Goal: Submit feedback/report problem

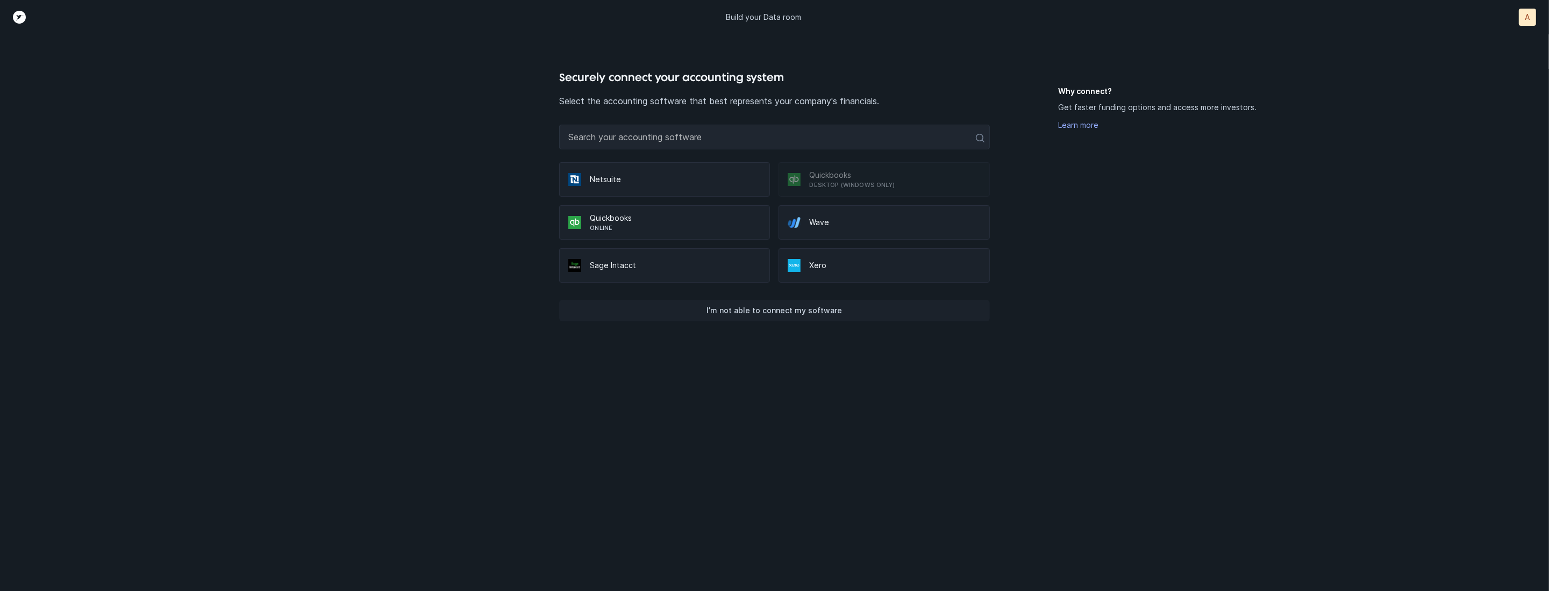
click at [786, 308] on p "I’m not able to connect my software" at bounding box center [775, 310] width 136 height 13
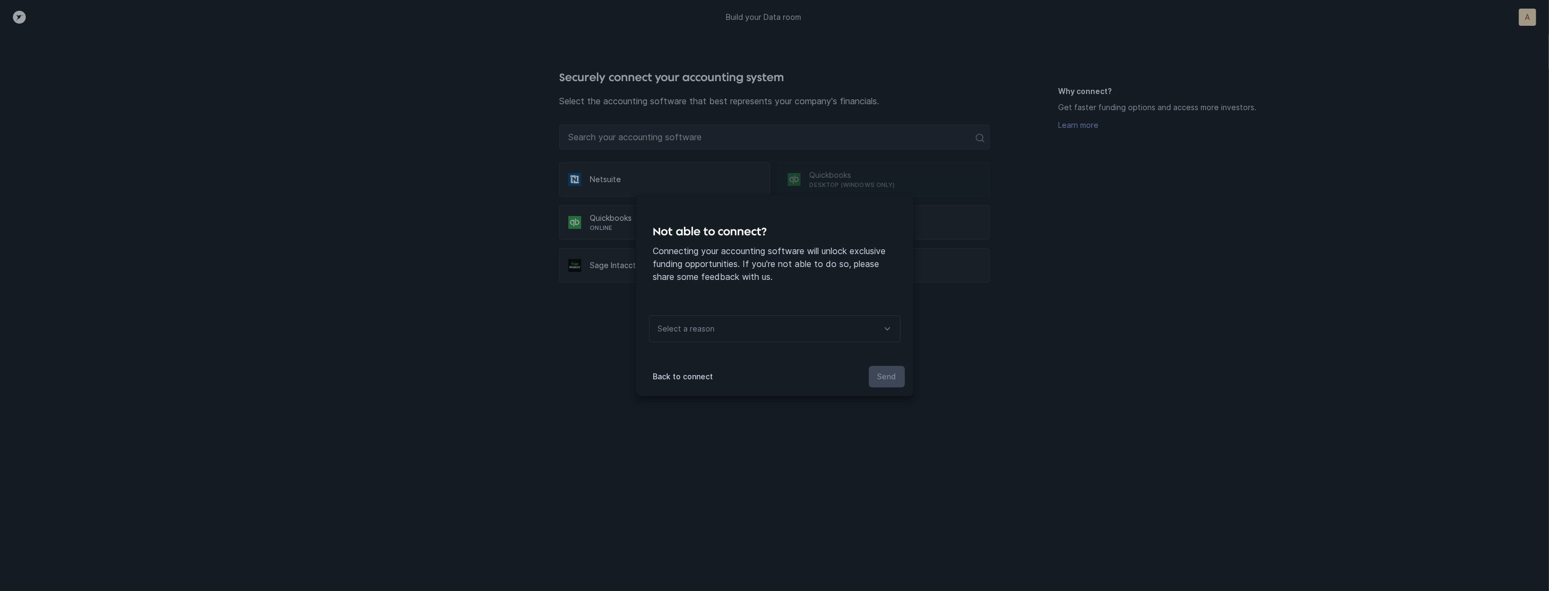
click at [764, 338] on div "Select a reason" at bounding box center [775, 329] width 252 height 27
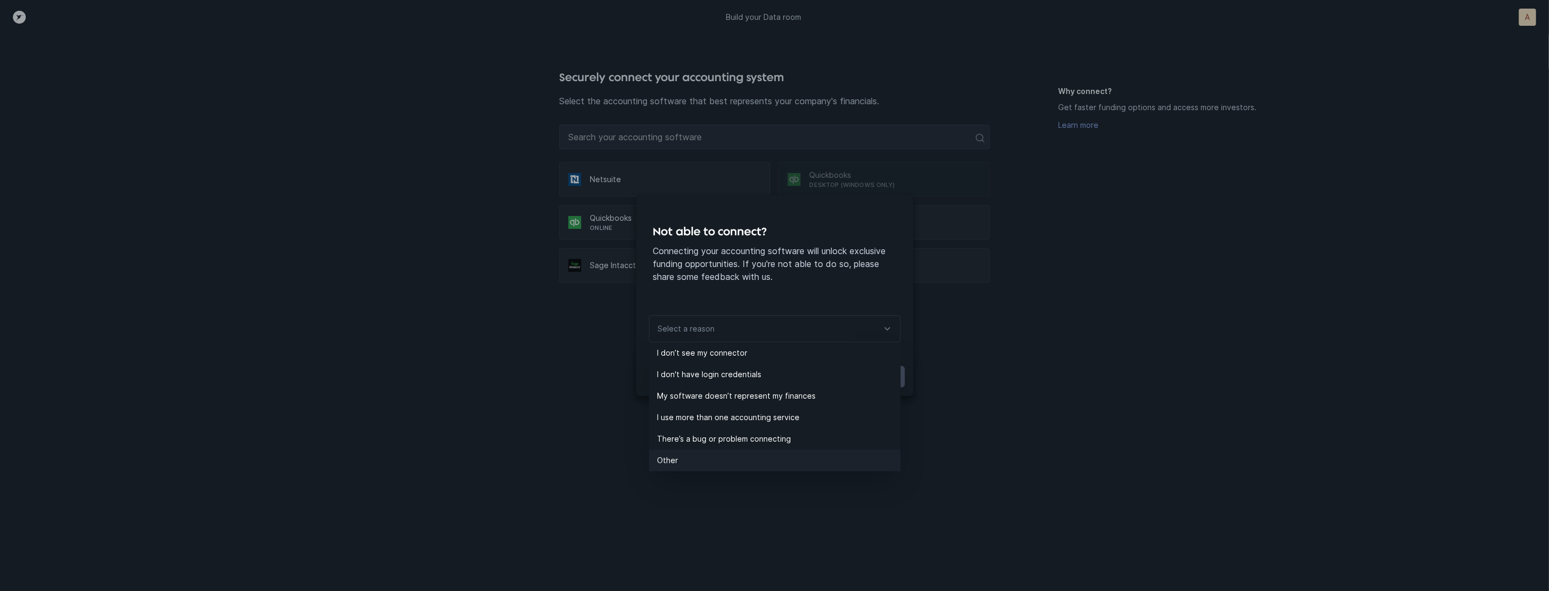
click at [709, 457] on p "Other" at bounding box center [779, 460] width 243 height 13
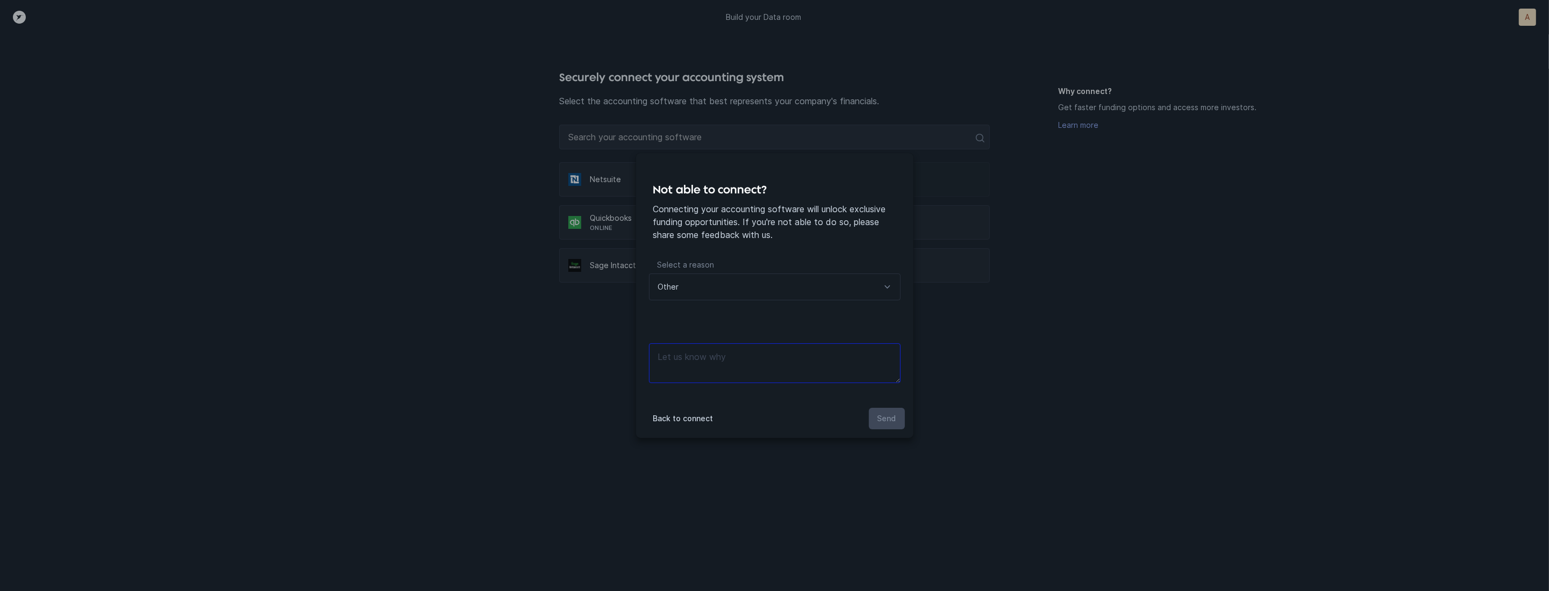
click at [765, 366] on textarea at bounding box center [775, 364] width 252 height 40
type textarea "files"
click at [896, 415] on button "Send" at bounding box center [887, 419] width 36 height 22
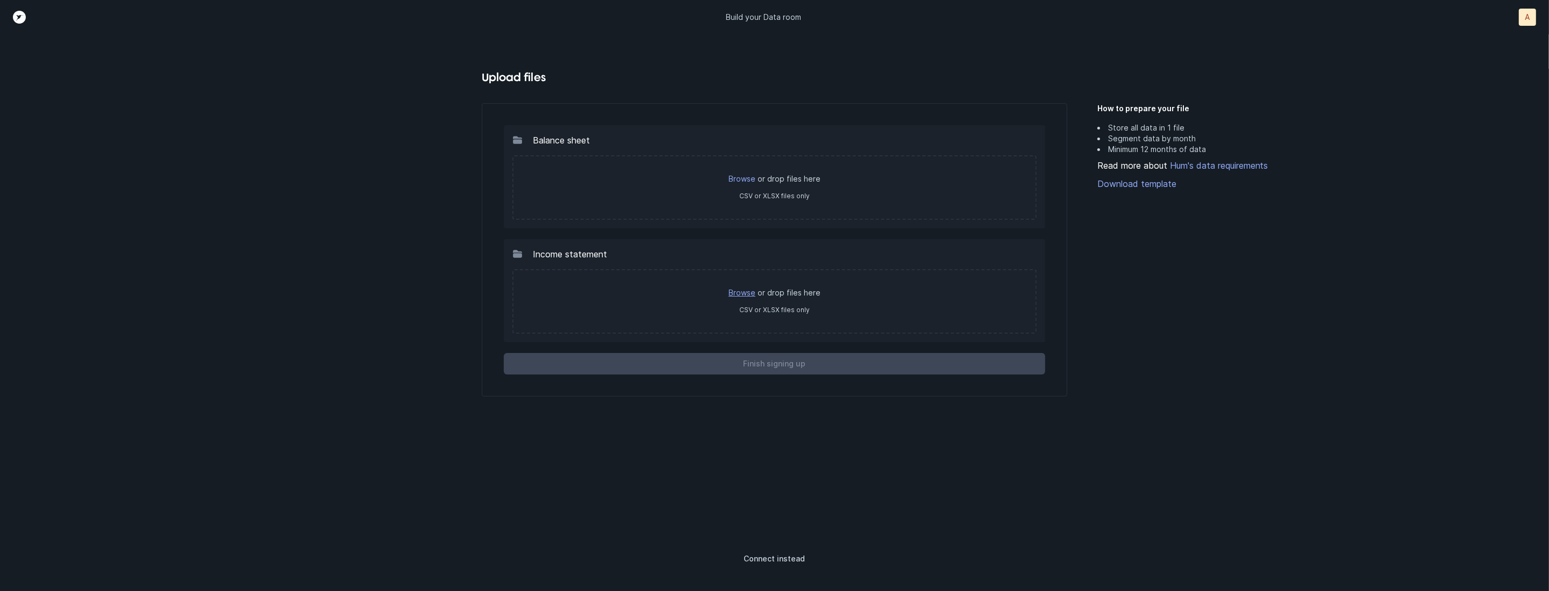
click at [749, 290] on link "Browse" at bounding box center [742, 292] width 27 height 9
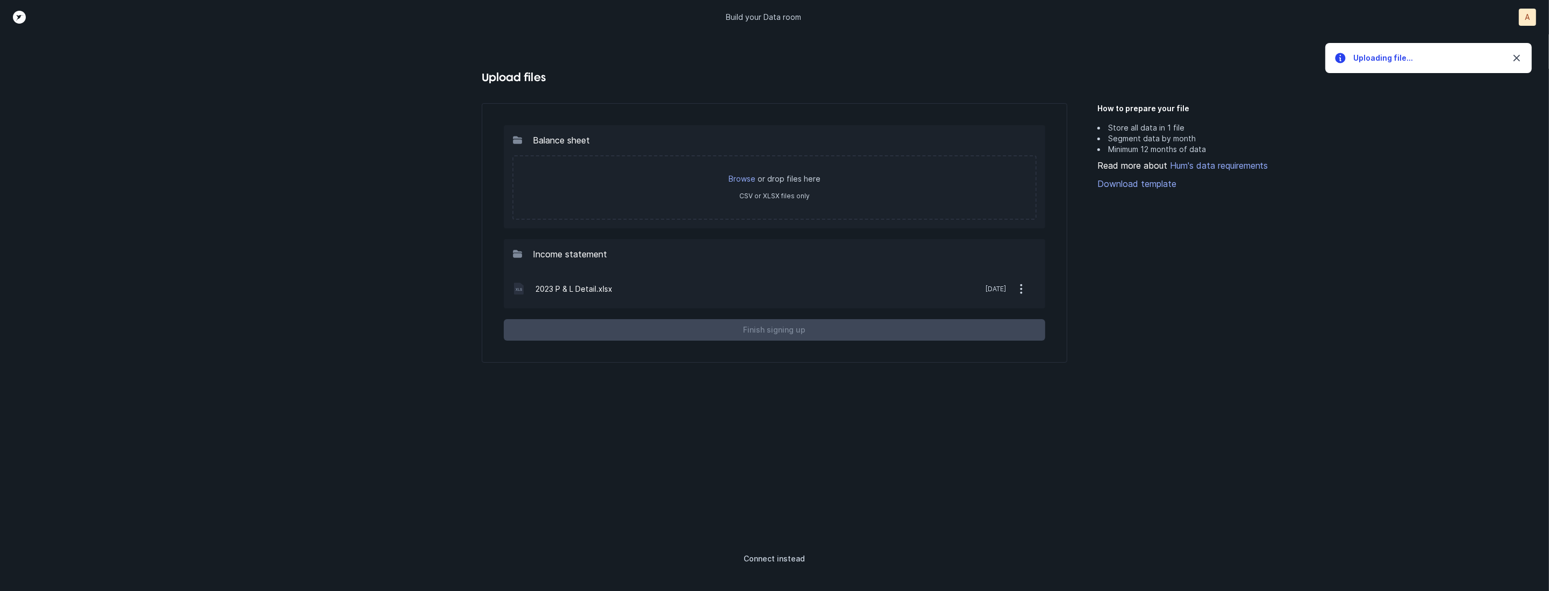
click at [729, 175] on p "Browse or drop files here" at bounding box center [774, 179] width 500 height 11
